Goal: Task Accomplishment & Management: Manage account settings

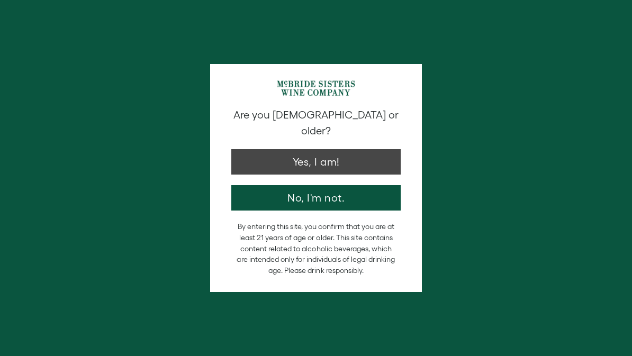
click at [254, 149] on button "Yes, I am!" at bounding box center [315, 161] width 169 height 25
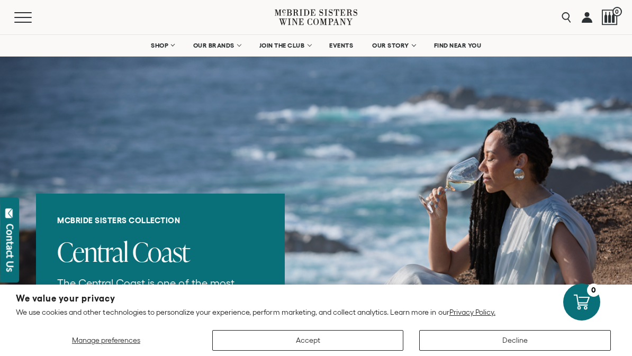
click at [288, 333] on button "Accept" at bounding box center [308, 340] width 192 height 21
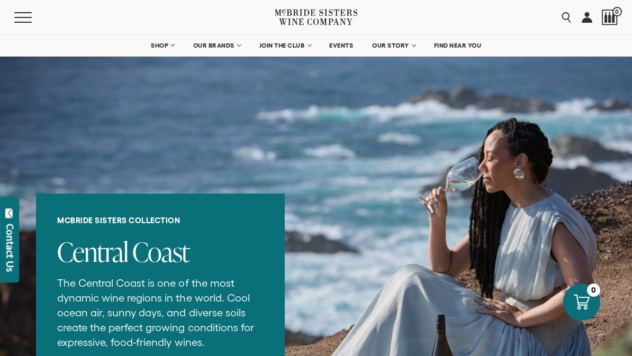
click at [204, 43] on span "OUR BRANDS" at bounding box center [213, 45] width 41 height 7
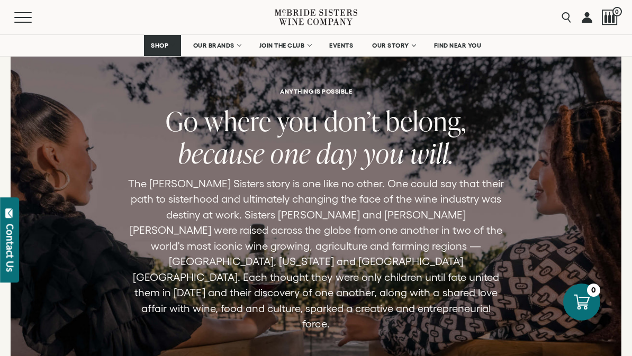
scroll to position [4091, 0]
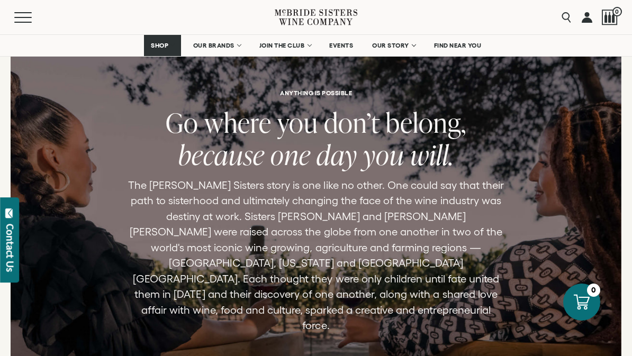
click at [591, 19] on link at bounding box center [587, 17] width 11 height 34
click at [592, 15] on link at bounding box center [587, 17] width 11 height 34
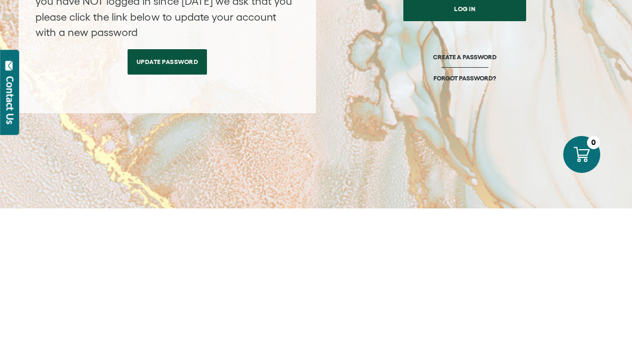
scroll to position [148, 0]
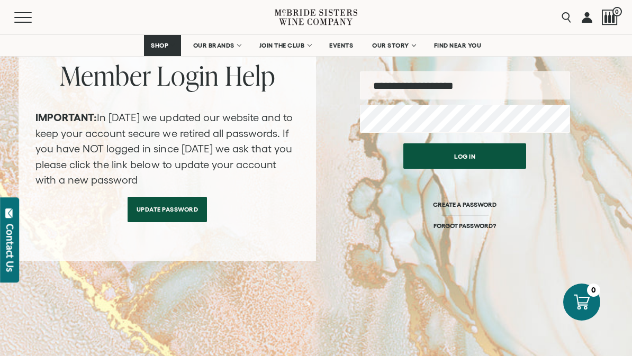
type input "**********"
click at [465, 156] on button "Log in" at bounding box center [465, 156] width 123 height 25
click at [488, 156] on button "Log in" at bounding box center [465, 156] width 123 height 25
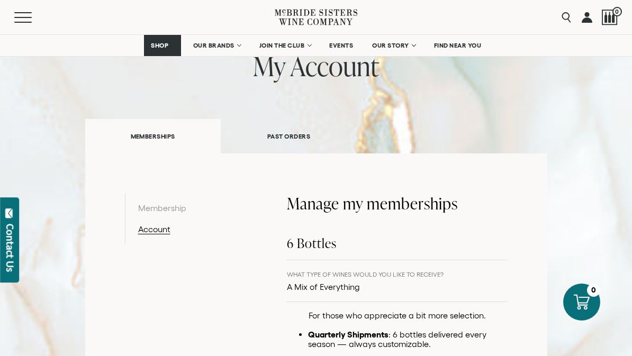
scroll to position [80, 0]
click at [276, 136] on link "PAST ORDERS" at bounding box center [289, 137] width 136 height 37
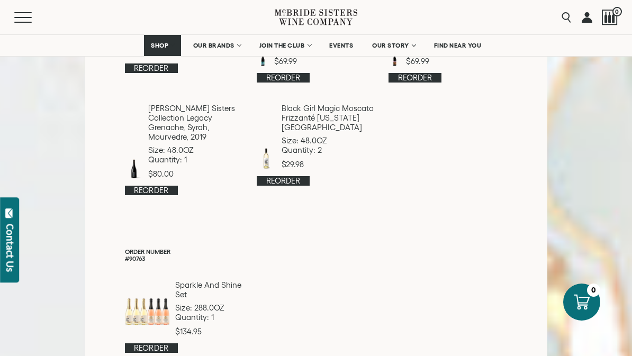
scroll to position [314, 0]
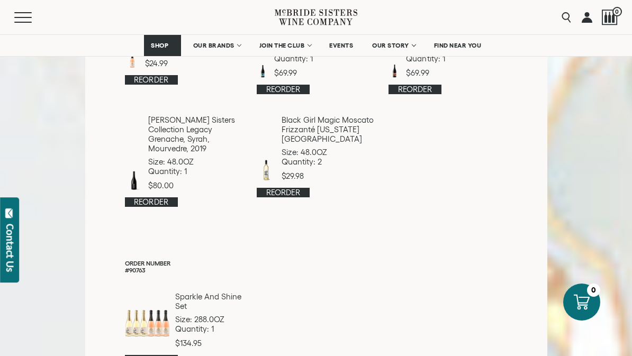
click at [211, 46] on span "OUR BRANDS" at bounding box center [213, 45] width 41 height 7
click at [210, 44] on span "OUR BRANDS" at bounding box center [213, 45] width 41 height 7
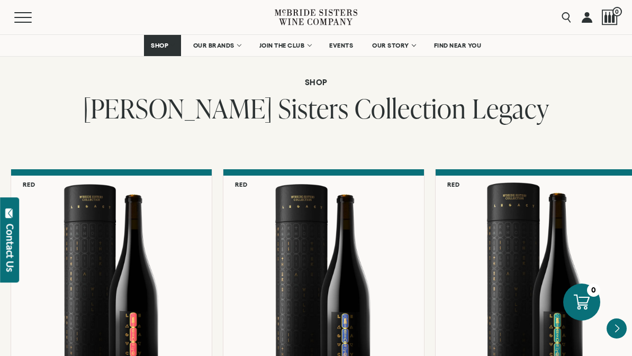
scroll to position [2656, 0]
